Goal: Transaction & Acquisition: Purchase product/service

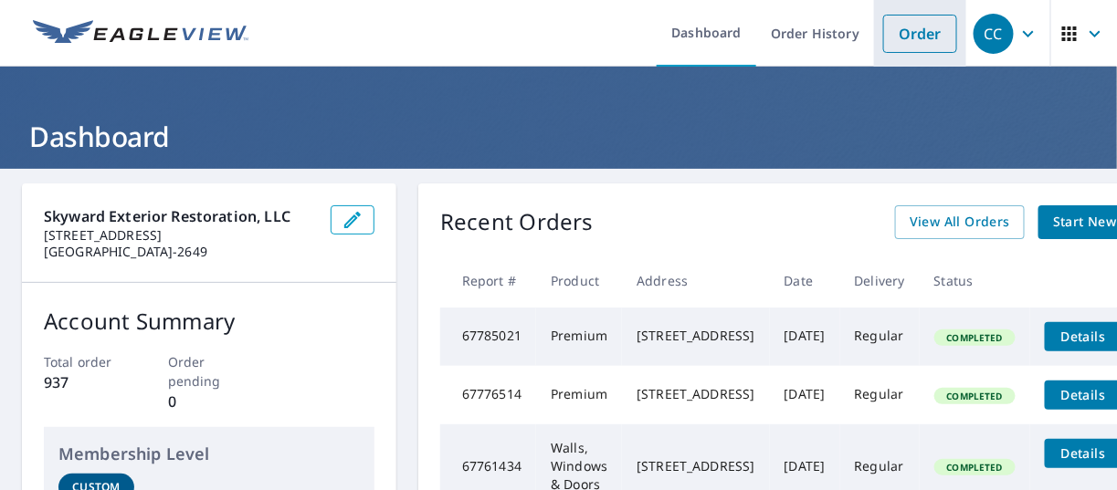
click at [891, 39] on link "Order" at bounding box center [920, 34] width 74 height 38
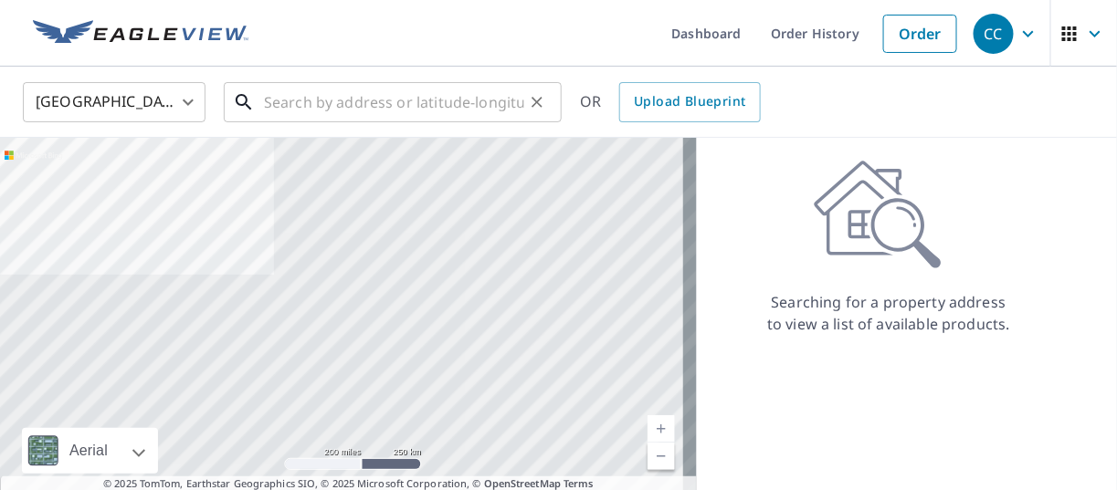
click at [436, 99] on input "text" at bounding box center [394, 102] width 260 height 51
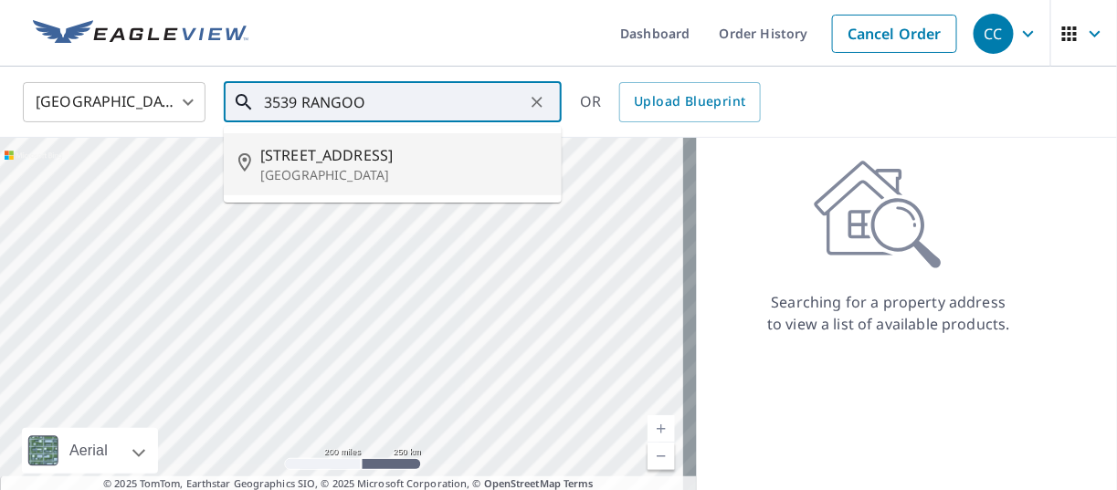
click at [383, 152] on span "[STREET_ADDRESS]" at bounding box center [403, 155] width 287 height 22
type input "[STREET_ADDRESS][PERSON_NAME]"
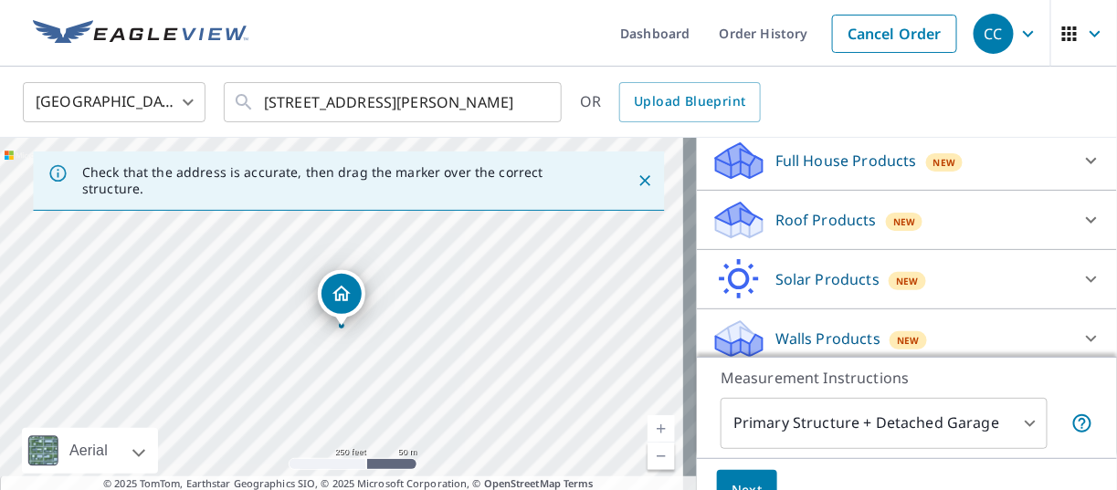
scroll to position [205, 0]
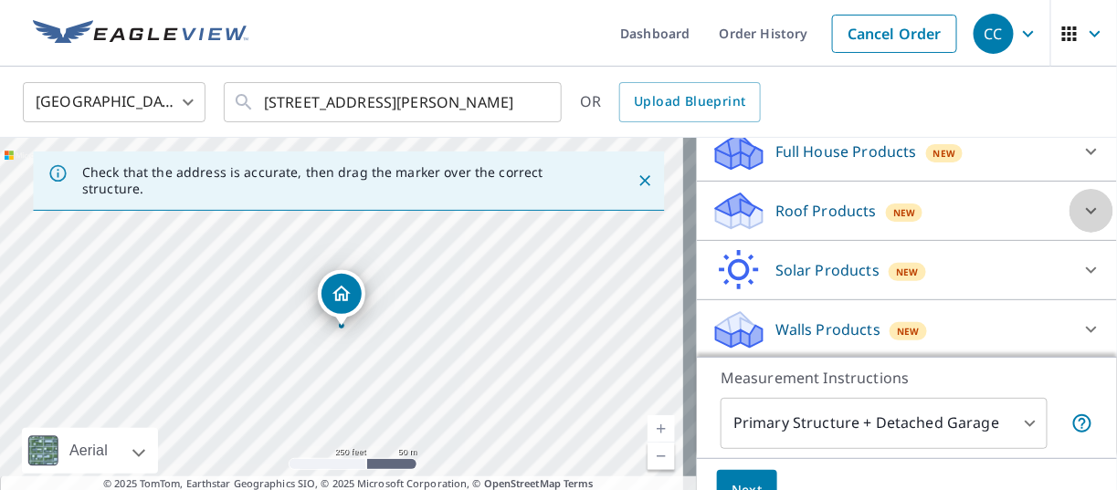
click at [1081, 200] on icon at bounding box center [1092, 211] width 22 height 22
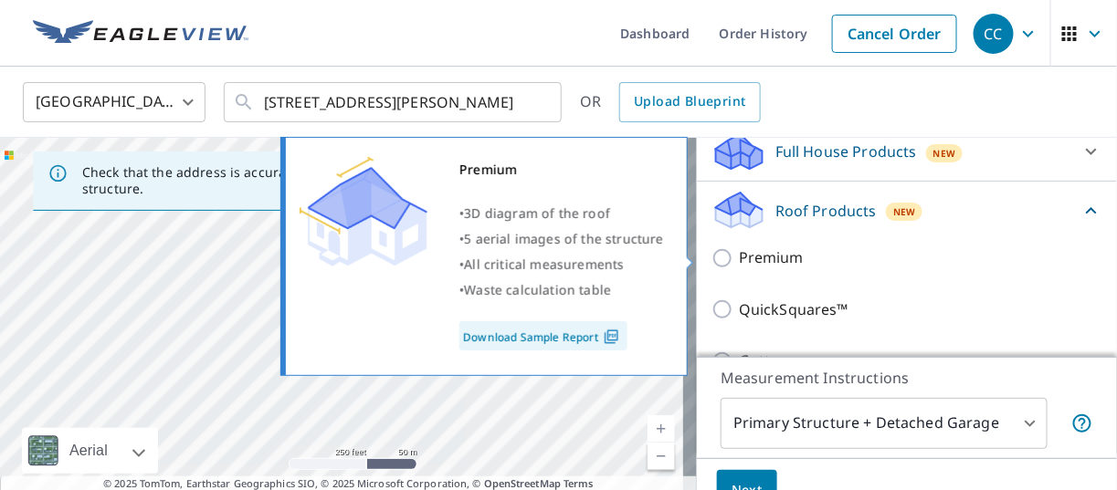
click at [739, 257] on p "Premium" at bounding box center [771, 258] width 65 height 23
click at [735, 257] on input "Premium" at bounding box center [725, 259] width 27 height 22
checkbox input "true"
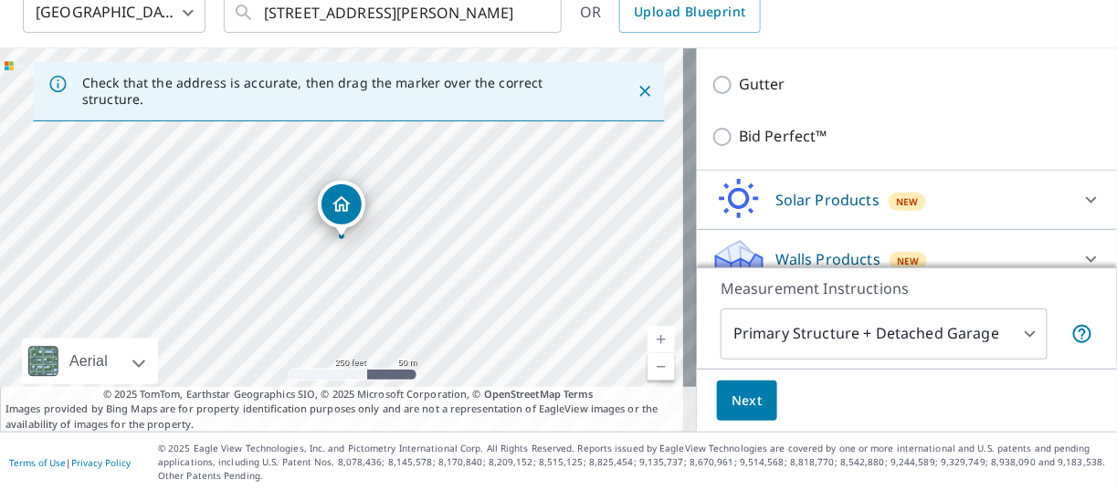
scroll to position [480, 0]
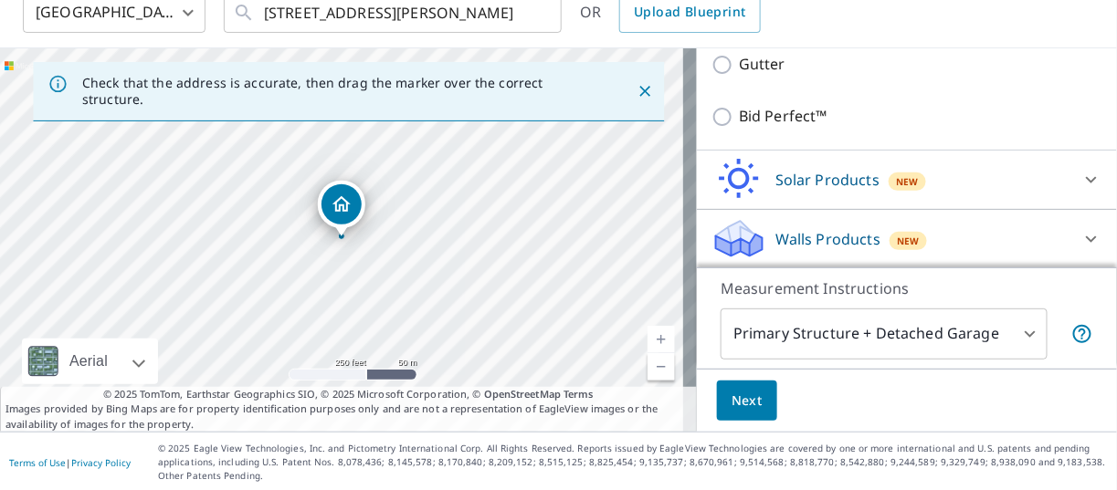
click at [713, 316] on body "CC CC Dashboard Order History Cancel Order CC [GEOGRAPHIC_DATA] [GEOGRAPHIC_DAT…" at bounding box center [558, 245] width 1117 height 490
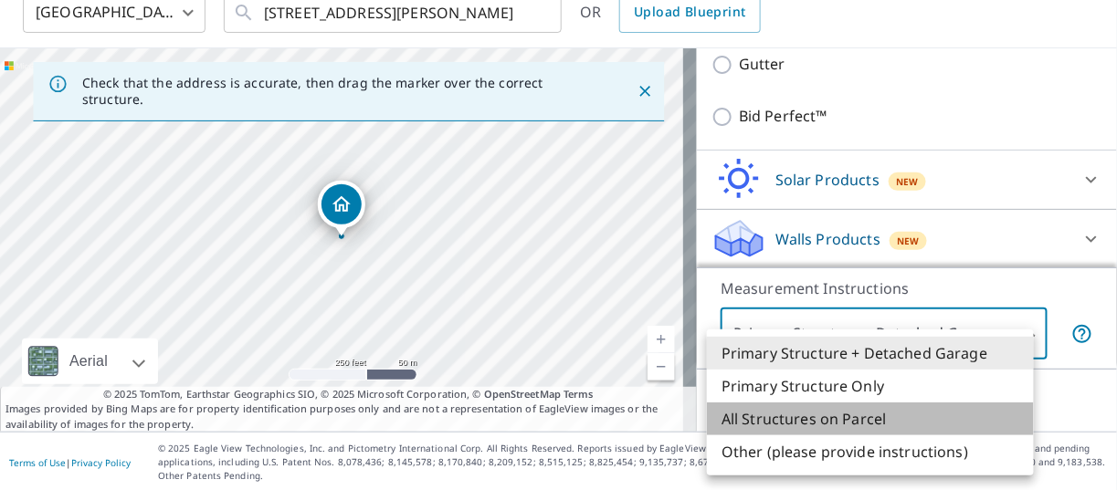
click at [772, 417] on li "All Structures on Parcel" at bounding box center [870, 419] width 327 height 33
type input "3"
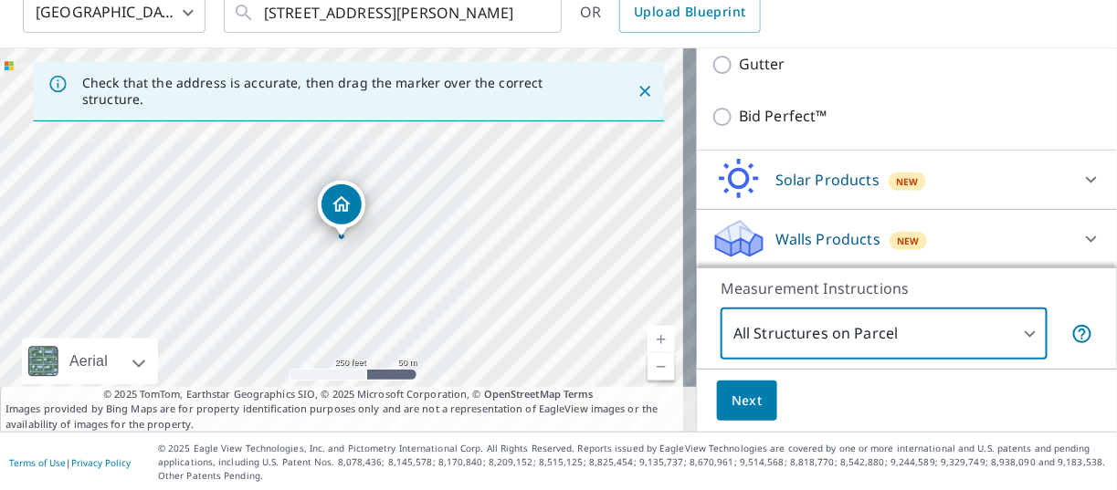
click at [732, 402] on span "Next" at bounding box center [747, 401] width 31 height 23
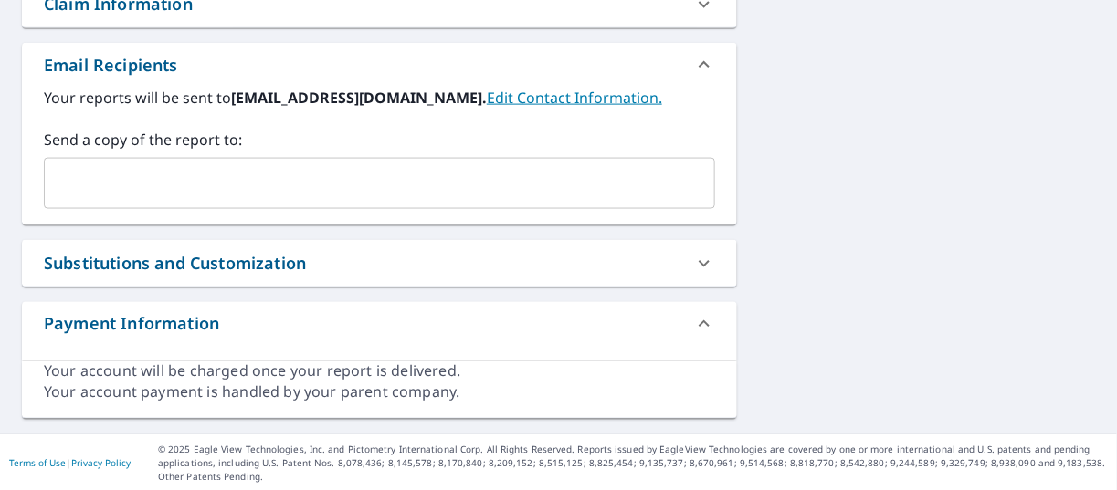
scroll to position [253, 0]
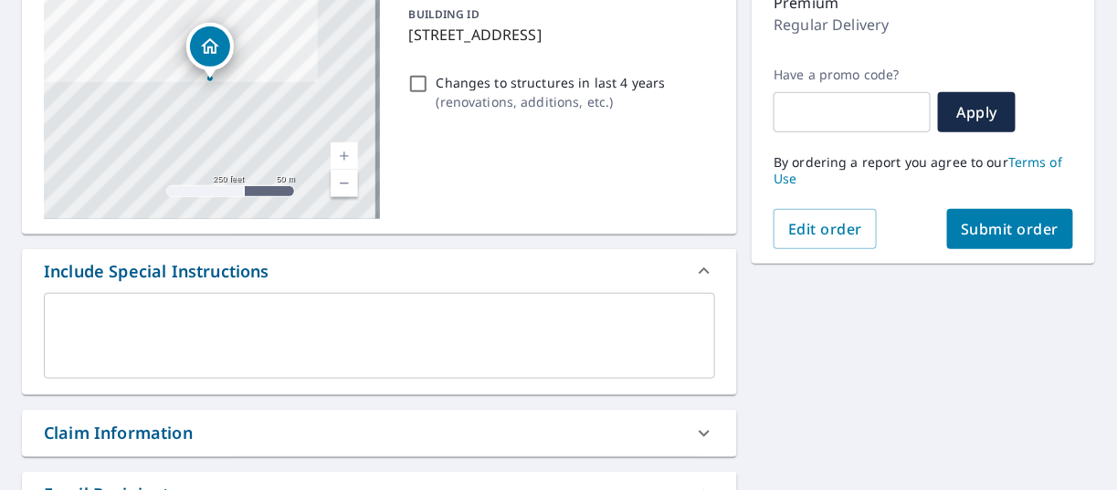
click at [1001, 235] on span "Submit order" at bounding box center [1011, 229] width 98 height 20
